Goal: Information Seeking & Learning: Learn about a topic

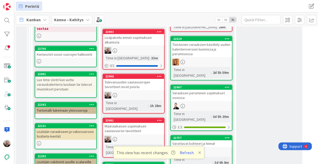
scroll to position [170, 0]
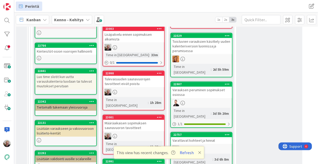
click at [130, 36] on div "Lisäpalvelu ennen sopimuksen alkamista" at bounding box center [133, 36] width 61 height 11
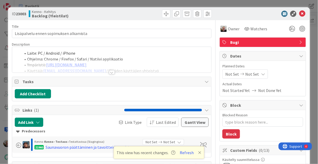
click at [130, 60] on div at bounding box center [111, 65] width 199 height 13
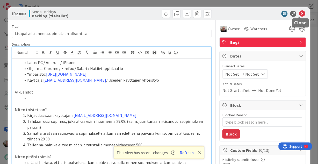
click at [299, 13] on icon at bounding box center [302, 14] width 6 height 6
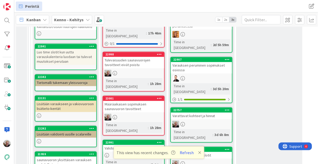
scroll to position [190, 0]
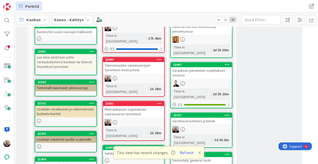
click at [132, 106] on div "Määräaikaisen sopimuksen saunavuoron tavoitteet" at bounding box center [133, 111] width 61 height 11
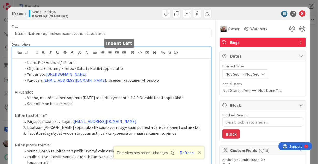
click at [113, 54] on div "Laite: PC / Android / iPhone Ohjelma: Chrome / Firefox / Safari / Natiivi appli…" at bounding box center [111, 114] width 199 height 135
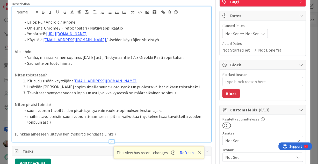
scroll to position [41, 0]
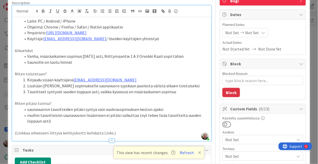
click at [104, 112] on li "saunavuoron tavoitteiden pitäisi syntyä vain vuokrasopimuksen keston ajaksi" at bounding box center [115, 109] width 188 height 6
click at [33, 117] on li "muihin tavoitteisiin saunavuoron lisäämisen ei pitäisi vaikuttaa (nyt tekee lis…" at bounding box center [115, 118] width 188 height 12
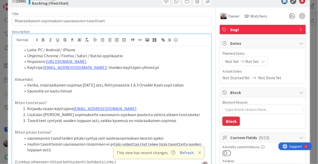
scroll to position [0, 0]
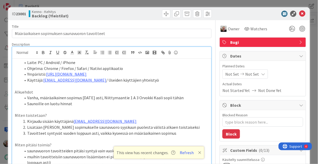
click at [151, 127] on li "Lisätään Orvokin sopimukselle saunavuoro syyskuun puolesta välistä alkaen toist…" at bounding box center [115, 127] width 188 height 6
click at [301, 13] on icon at bounding box center [302, 14] width 6 height 6
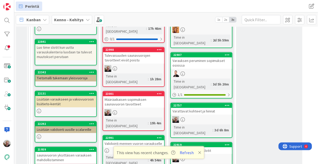
scroll to position [210, 0]
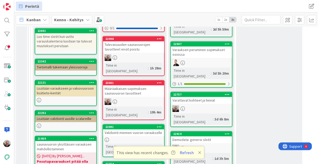
click at [135, 85] on div "Määräaikaisen sopimuksen saunavuoron tavoitteet" at bounding box center [133, 90] width 61 height 11
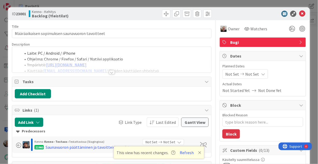
click at [143, 57] on div "Laite: PC / Android / iPhone Ohjelma: Chrome / Firefox / Safari / Natiivi appli…" at bounding box center [111, 60] width 199 height 26
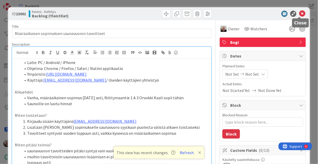
click at [299, 12] on icon at bounding box center [302, 14] width 6 height 6
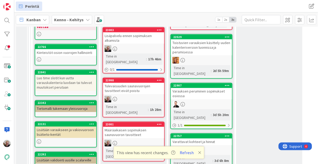
scroll to position [107, 0]
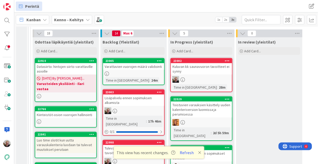
click at [196, 66] on div "Kuluvan kk saunavuoron tavoitteet ei synny" at bounding box center [201, 68] width 61 height 11
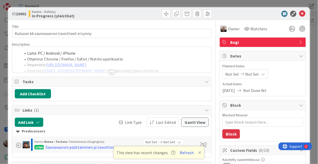
type textarea "x"
click at [148, 57] on div "Laite: PC / Android / iPhone Ohjelma: Chrome / Firefox / Safari / Natiivi appli…" at bounding box center [111, 60] width 199 height 26
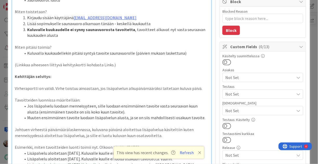
scroll to position [166, 0]
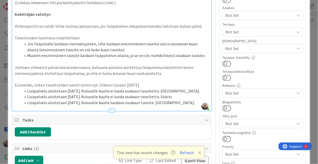
click at [52, 27] on p "Virheraportti on validi. Virhe toistuu ainoastaan, jos lisäpalvelun alkupäivämä…" at bounding box center [112, 26] width 194 height 6
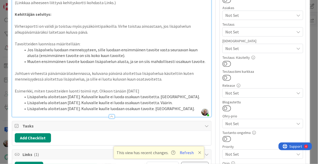
click at [99, 33] on p "Virheraportti on validi ja toistuu myös pysäköintipaikoilla. Virhe toistuu aino…" at bounding box center [112, 29] width 194 height 12
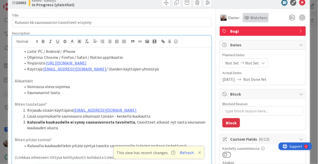
scroll to position [0, 0]
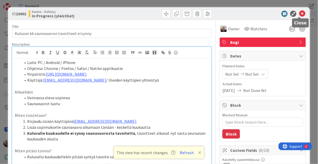
click at [299, 12] on icon at bounding box center [302, 14] width 6 height 6
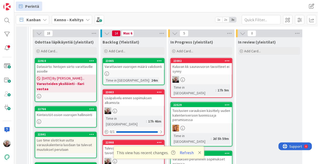
click at [214, 65] on div "Kuluvan kk saunavuoron tavoitteet ei synny" at bounding box center [201, 68] width 61 height 11
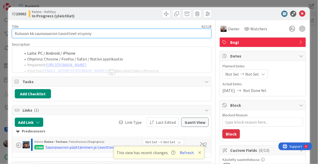
click at [91, 34] on input "Kuluvan kk saunavuoron tavoitteet ei synny" at bounding box center [112, 33] width 200 height 9
drag, startPoint x: 15, startPoint y: 33, endPoint x: 39, endPoint y: 34, distance: 23.6
click at [39, 34] on input "Kuluvan kk saunavuoron tavoitteet ei synny" at bounding box center [112, 33] width 200 height 9
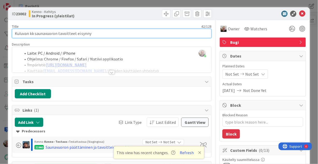
drag, startPoint x: 14, startPoint y: 33, endPoint x: 91, endPoint y: 32, distance: 76.4
click at [91, 32] on input "Kuluvan kk saunavuoron tavoitteet ei synny" at bounding box center [112, 33] width 200 height 9
click at [94, 32] on input "Kuluvan kk saunavuoron tavoitteet ei synny" at bounding box center [112, 33] width 200 height 9
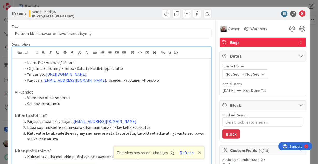
click at [149, 58] on div "Jaakko Helanti joined 17 m ago Laite: PC / Android / iPhone Ohjelma: Chrome / F…" at bounding box center [111, 165] width 199 height 236
click at [299, 15] on icon at bounding box center [302, 14] width 6 height 6
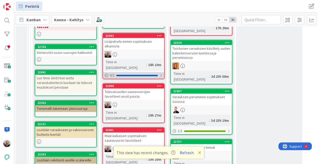
scroll to position [190, 0]
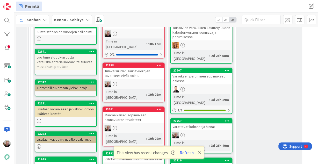
click at [128, 68] on div "Tulevaisuuden saunavuorojen tavoitteet eivät poistu" at bounding box center [133, 73] width 61 height 11
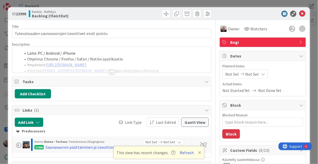
click at [128, 64] on div at bounding box center [111, 65] width 199 height 13
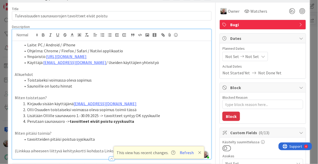
scroll to position [21, 0]
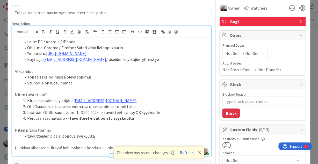
click at [137, 59] on li "Käyttäjä: kenno.admin@pandia.fi / Useiden käyttäjien yhteistyö" at bounding box center [115, 59] width 188 height 6
click at [153, 73] on p "Alkuehdot" at bounding box center [112, 71] width 194 height 6
click at [156, 71] on p "Alkuehdot" at bounding box center [112, 71] width 194 height 6
click at [78, 96] on p "Miten toistetaan?" at bounding box center [112, 95] width 194 height 6
click at [84, 91] on p at bounding box center [112, 89] width 194 height 6
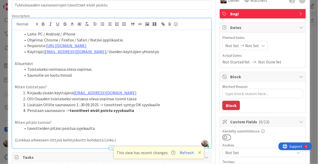
scroll to position [41, 0]
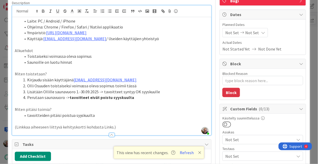
click at [122, 61] on li "Saunoille on luotu hinnat" at bounding box center [115, 62] width 188 height 6
click at [160, 94] on li "Lisätään Ollille saunavuoro 1.-30.09.2025 -> tavoitteet syntyy OK syyskuulle" at bounding box center [115, 92] width 188 height 6
click at [99, 89] on li "Lisätään Ollille saunavuoro 1.-30.09.2025 -> tavoitteet syntyy OK syyskuulle" at bounding box center [115, 92] width 188 height 6
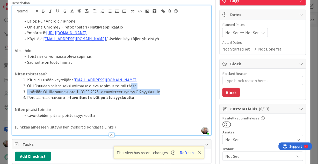
drag, startPoint x: 127, startPoint y: 87, endPoint x: 158, endPoint y: 90, distance: 30.8
click at [158, 90] on ol "Kirjaudu sisään käyttäjänä kenno.admin@pandia.fi Olli Osuuden toistaiseksi voim…" at bounding box center [112, 89] width 194 height 24
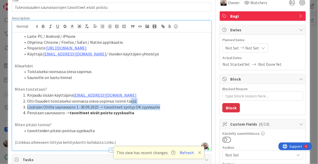
scroll to position [21, 0]
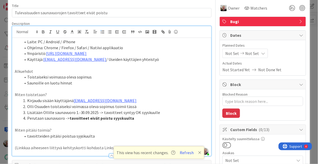
click at [174, 87] on p at bounding box center [112, 89] width 194 height 6
drag, startPoint x: 42, startPoint y: 76, endPoint x: 70, endPoint y: 83, distance: 28.8
click at [70, 83] on ol "Toistaiseksi voimassa oleva sopimus Saunoille on luotu hinnat" at bounding box center [112, 80] width 194 height 12
click at [57, 80] on li "Saunoille on luotu hinnat" at bounding box center [115, 83] width 188 height 6
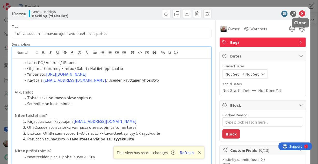
click at [300, 12] on icon at bounding box center [302, 14] width 6 height 6
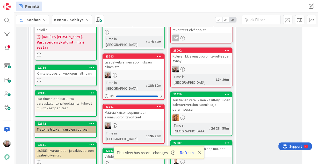
scroll to position [169, 0]
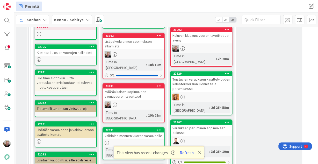
click at [115, 89] on div "Määräaikaisen sopimuksen saunavuoron tavoitteet" at bounding box center [133, 94] width 61 height 11
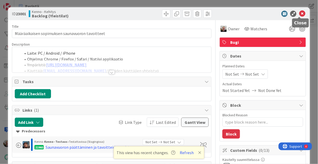
click at [299, 11] on icon at bounding box center [302, 14] width 6 height 6
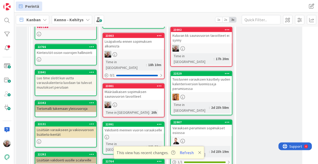
click at [137, 89] on div "Määräaikaisen sopimuksen saunavuoron tavoitteet" at bounding box center [133, 94] width 61 height 11
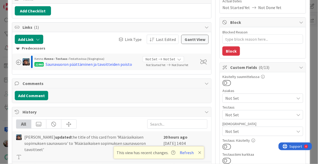
scroll to position [21, 0]
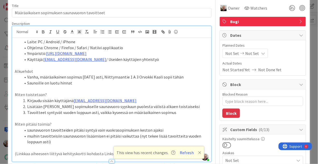
click at [123, 35] on div "Jaakko Helanti joined 19 m ago Laite: PC / Android / iPhone Ohjelma: Chrome / F…" at bounding box center [111, 93] width 199 height 135
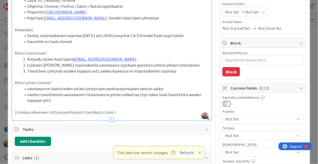
scroll to position [0, 0]
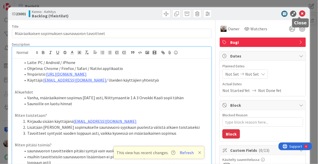
click at [301, 13] on icon at bounding box center [302, 14] width 6 height 6
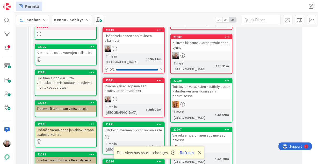
type textarea "x"
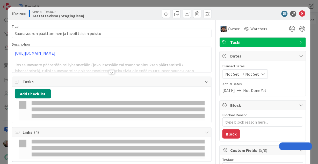
type input "19643"
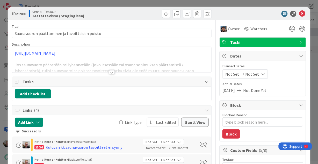
type textarea "x"
click at [110, 62] on div at bounding box center [111, 65] width 199 height 13
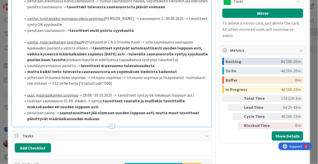
scroll to position [394, 0]
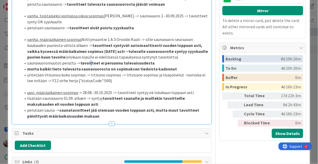
click at [89, 60] on strong "tavoitteet ei peruunnu tulevaisuudesta" at bounding box center [118, 62] width 74 height 5
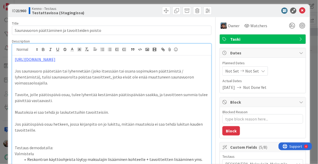
scroll to position [0, 0]
